Goal: Book appointment/travel/reservation

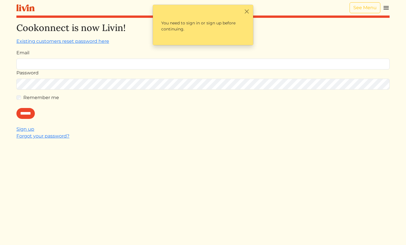
type input "**********"
click at [27, 114] on div "******" at bounding box center [202, 113] width 373 height 11
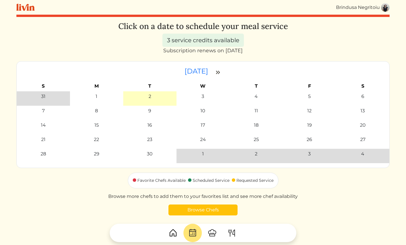
click at [172, 234] on img at bounding box center [172, 233] width 9 height 9
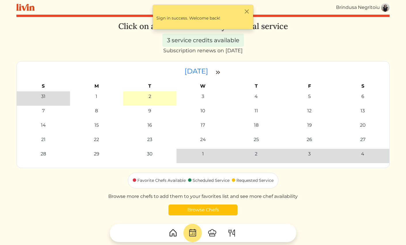
scroll to position [45, 0]
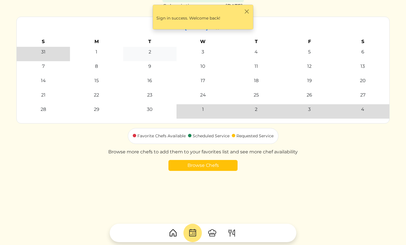
click at [148, 52] on div "2" at bounding box center [150, 52] width 50 height 7
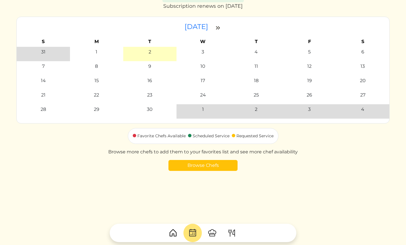
click at [233, 231] on img at bounding box center [231, 233] width 9 height 9
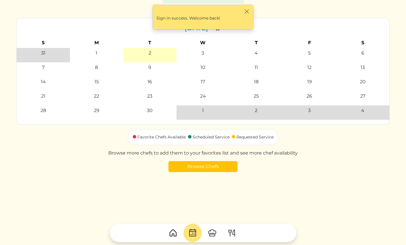
scroll to position [45, 0]
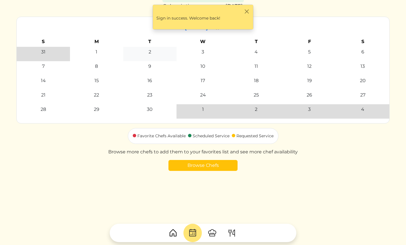
click at [144, 52] on div "2" at bounding box center [150, 52] width 50 height 7
click at [247, 9] on button "Close" at bounding box center [246, 11] width 6 height 6
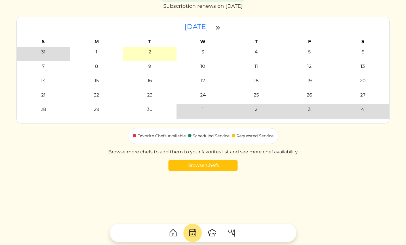
scroll to position [0, 0]
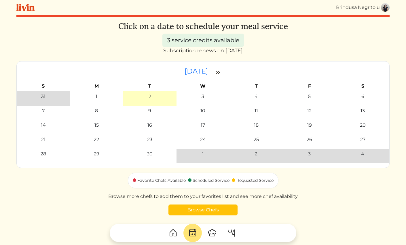
click at [172, 235] on img at bounding box center [172, 233] width 9 height 9
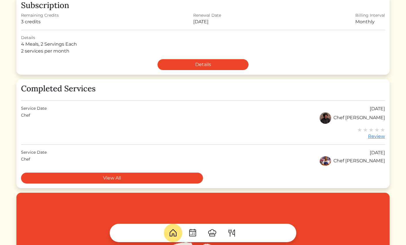
scroll to position [110, 0]
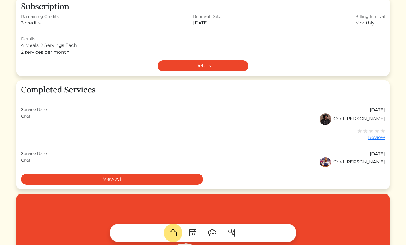
click at [39, 115] on div "Chef Chef Jaren" at bounding box center [203, 120] width 364 height 12
click at [193, 233] on img at bounding box center [192, 233] width 9 height 9
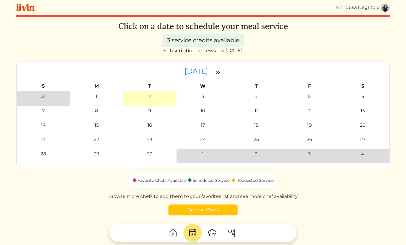
click at [214, 237] on img at bounding box center [211, 233] width 9 height 9
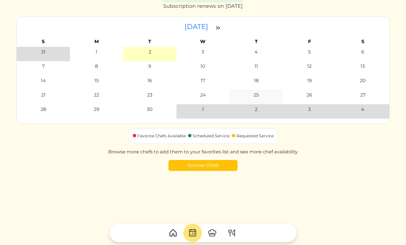
scroll to position [44, 0]
click at [174, 231] on img at bounding box center [172, 233] width 9 height 9
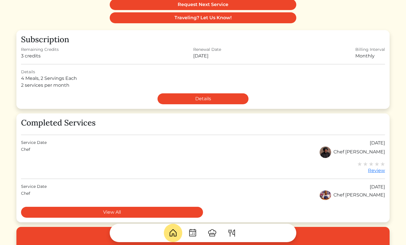
scroll to position [76, 0]
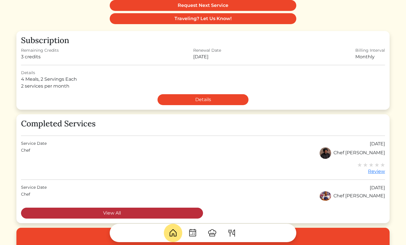
click at [180, 210] on link "View All" at bounding box center [112, 213] width 182 height 11
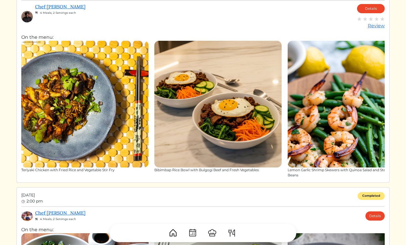
scroll to position [53, 0]
click at [374, 6] on link "Details" at bounding box center [371, 8] width 28 height 9
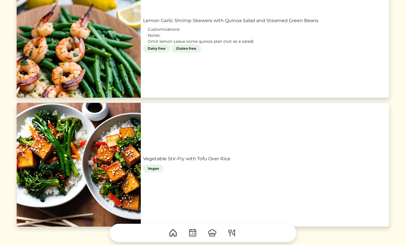
scroll to position [591, 0]
